Goal: Check status

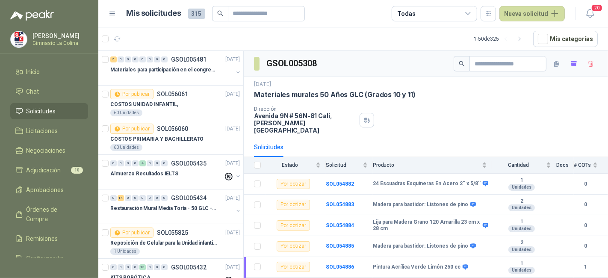
click at [40, 112] on span "Solicitudes" at bounding box center [40, 110] width 29 height 9
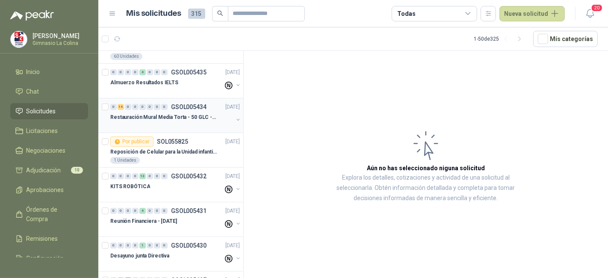
scroll to position [91, 0]
click at [140, 114] on p "Restauración Mural Media Torta - 50 GLC - URGENTE" at bounding box center [163, 118] width 106 height 8
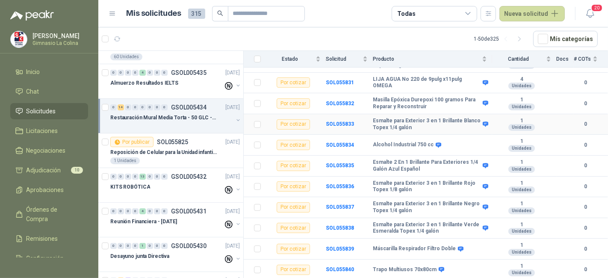
scroll to position [193, 0]
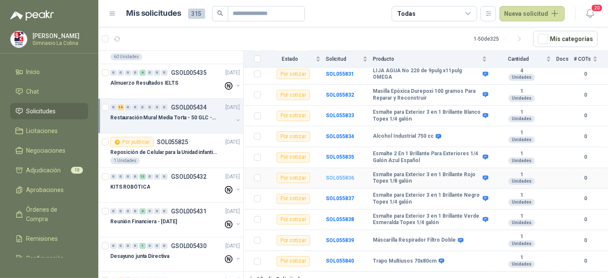
click at [348, 175] on b "SOL055836" at bounding box center [340, 178] width 28 height 6
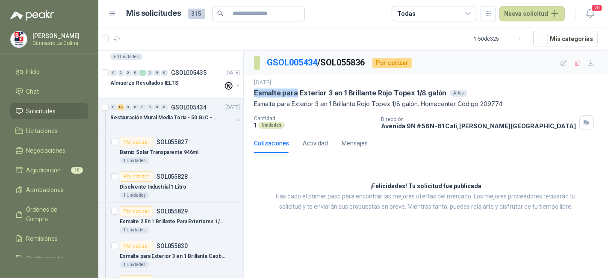
drag, startPoint x: 254, startPoint y: 97, endPoint x: 296, endPoint y: 89, distance: 42.2
click at [296, 89] on div "12 sept, 2025 Esmalte para Exterior 3 en 1 Brillante Rojo Topex 1/8 galón Artes…" at bounding box center [426, 94] width 344 height 30
click at [271, 60] on link "GSOL005434" at bounding box center [292, 62] width 50 height 10
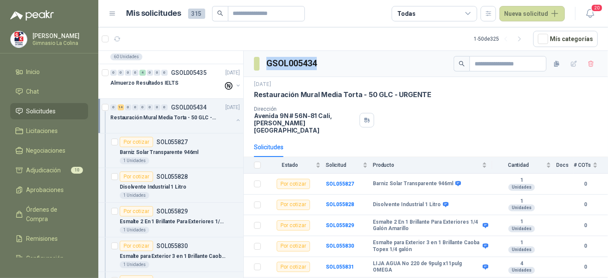
drag, startPoint x: 262, startPoint y: 73, endPoint x: 316, endPoint y: 54, distance: 56.5
click at [316, 54] on div "GSOL005434" at bounding box center [426, 64] width 364 height 26
copy section "GSOL005434"
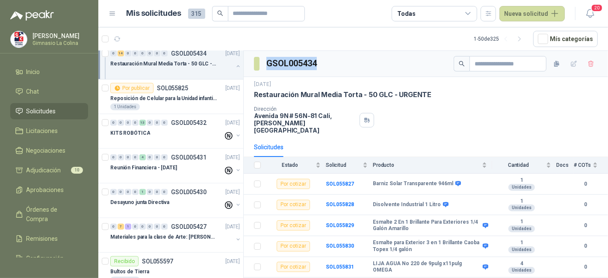
scroll to position [630, 0]
